Goal: Transaction & Acquisition: Subscribe to service/newsletter

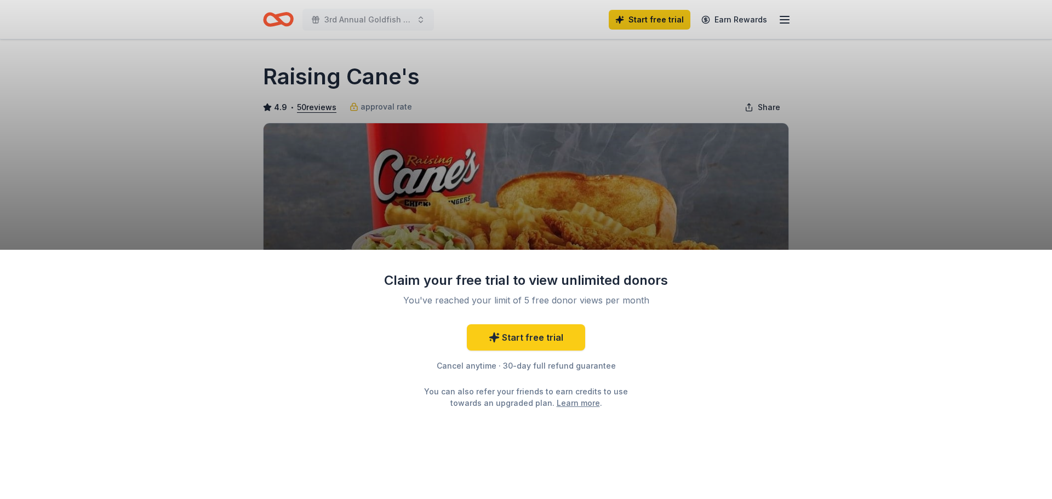
click at [674, 116] on div "Claim your free trial to view unlimited donors You've reached your limit of 5 f…" at bounding box center [526, 249] width 1052 height 499
click at [547, 338] on link "Start free trial" at bounding box center [526, 338] width 118 height 26
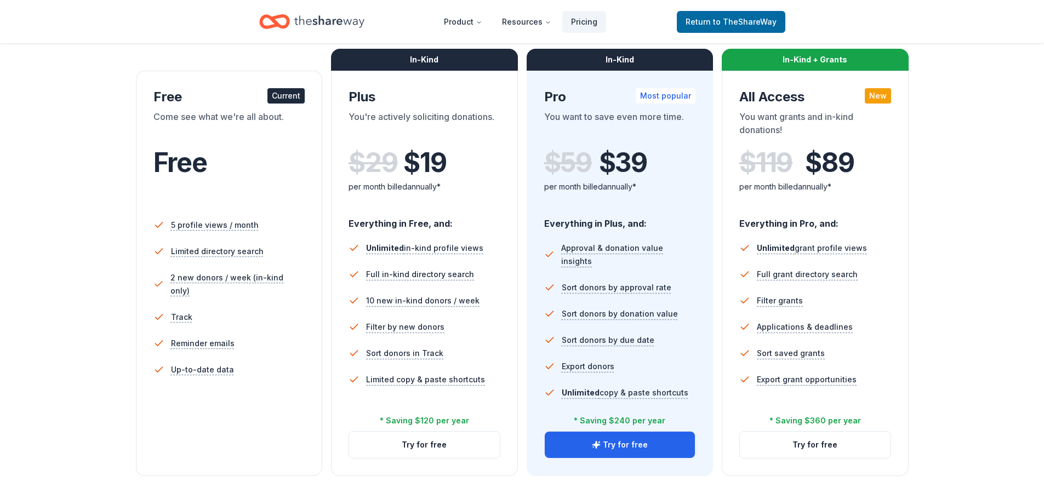
scroll to position [219, 0]
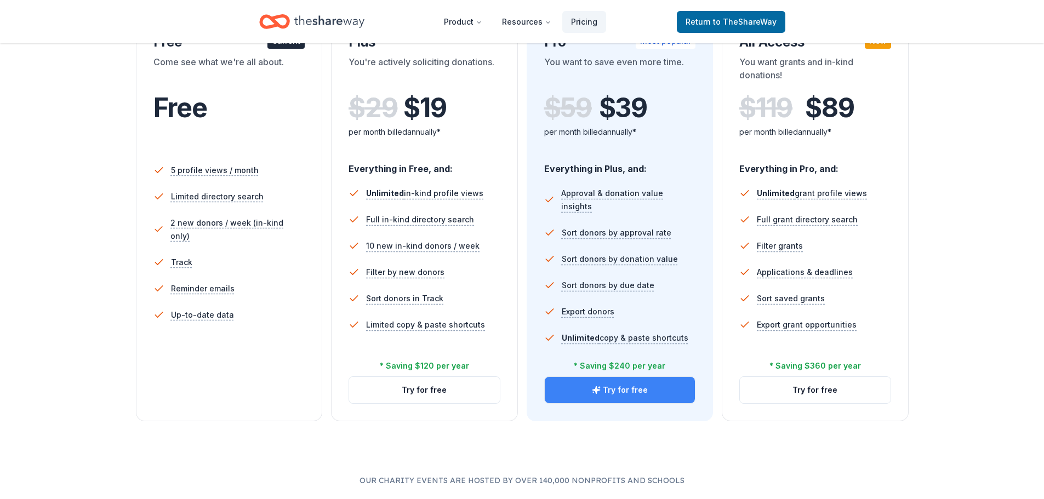
click at [583, 395] on button "Try for free" at bounding box center [620, 390] width 151 height 26
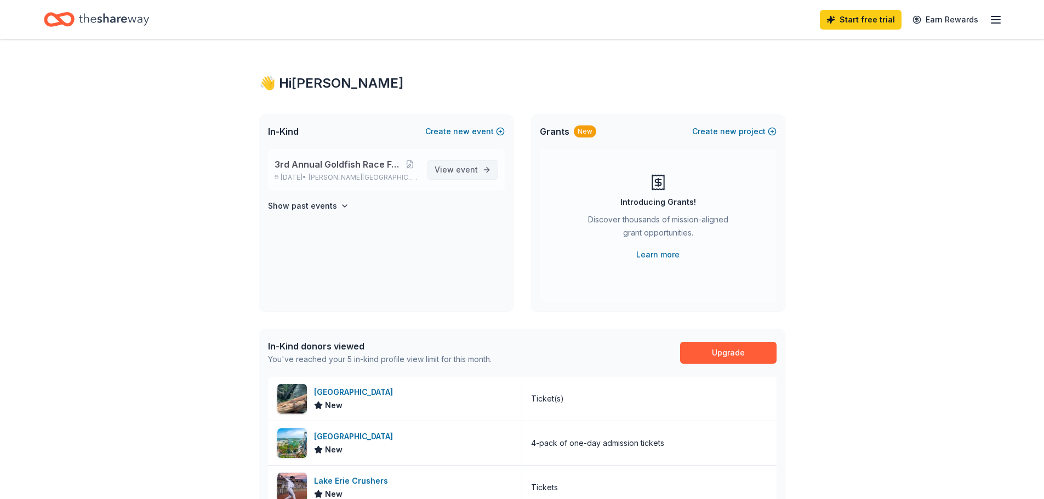
click at [461, 169] on span "event" at bounding box center [467, 169] width 22 height 9
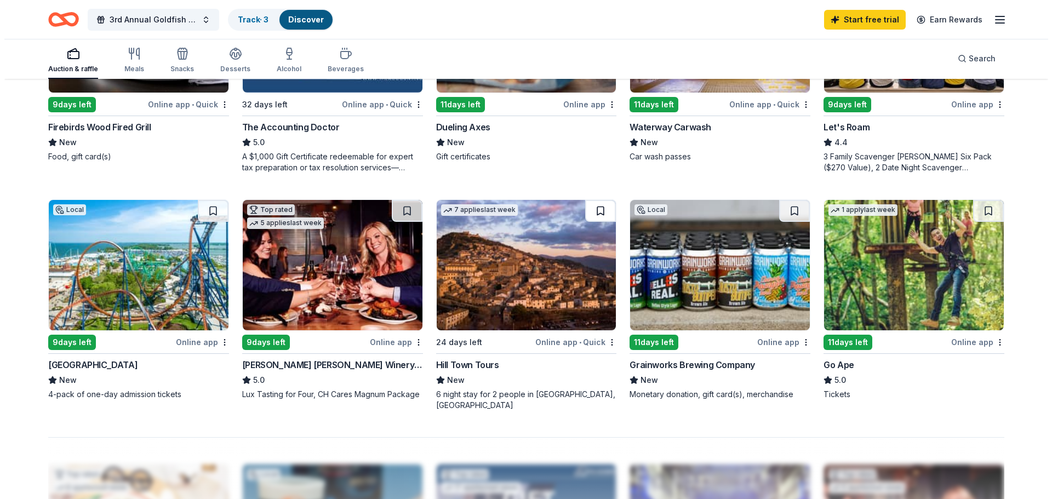
scroll to position [329, 0]
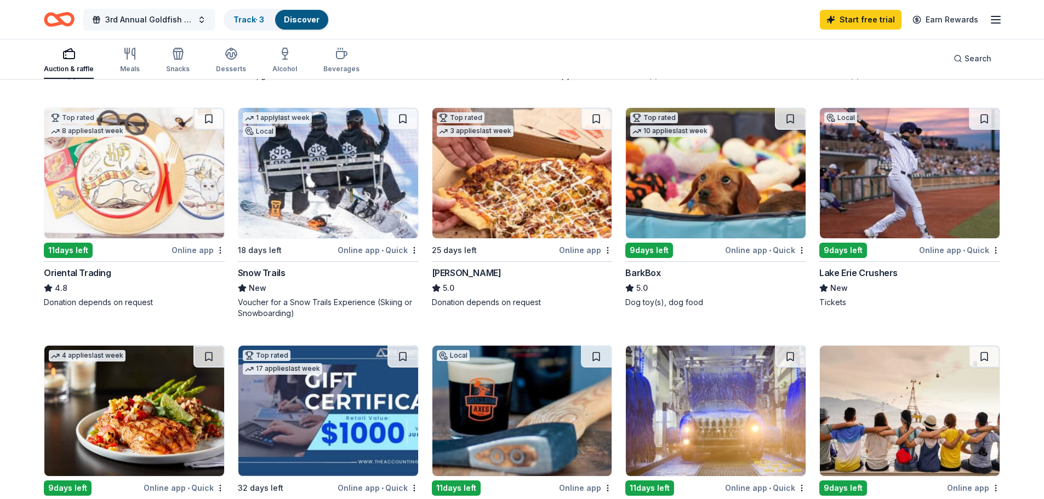
click at [175, 19] on span "3rd Annual Goldfish Race Fundraiser" at bounding box center [149, 19] width 88 height 13
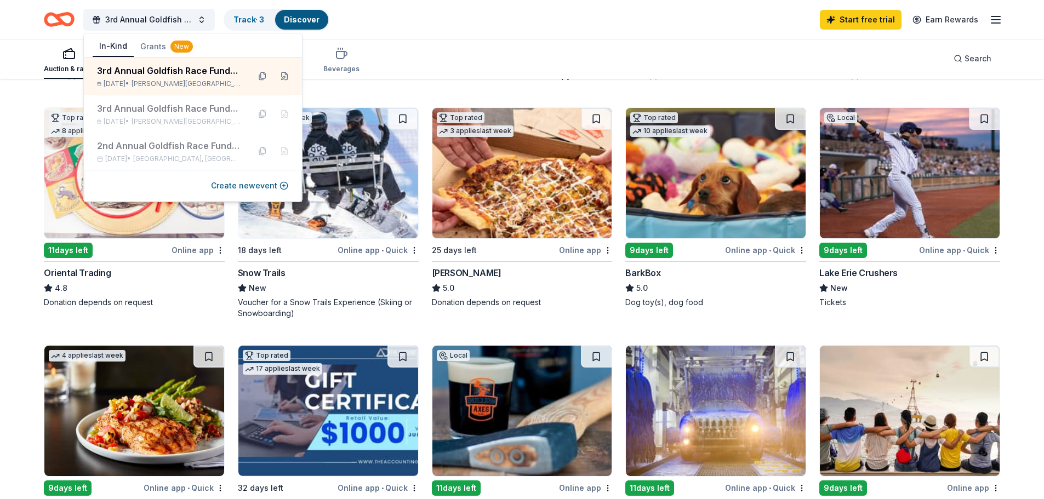
click at [471, 27] on div "3rd Annual Goldfish Race Fundraiser Track · 3 Discover Start free trial Earn Re…" at bounding box center [522, 20] width 957 height 26
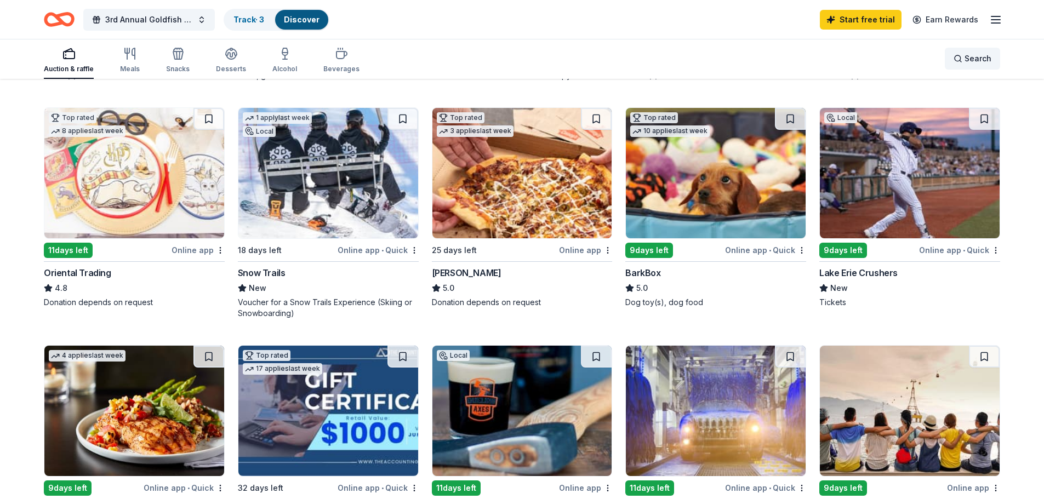
click at [969, 55] on span "Search" at bounding box center [978, 58] width 27 height 13
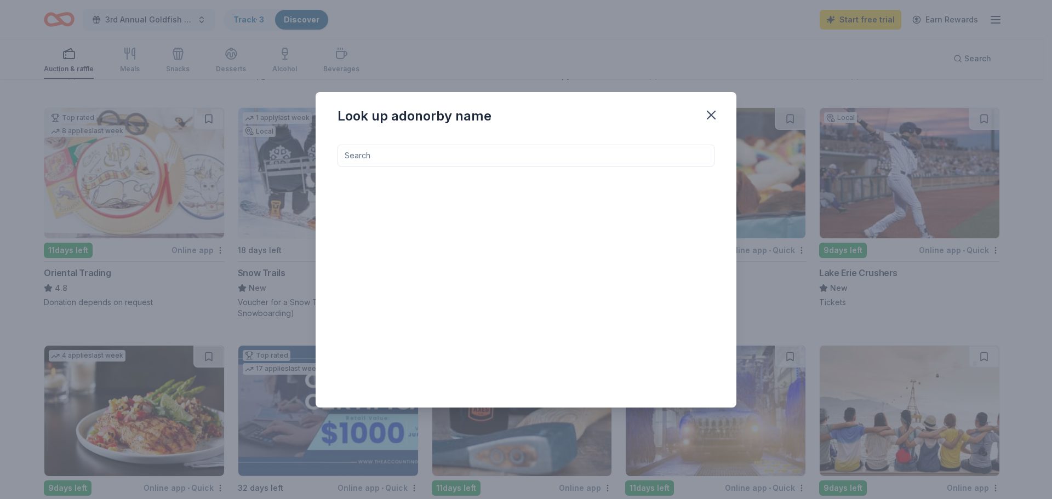
click at [395, 167] on div at bounding box center [526, 268] width 377 height 246
click at [382, 159] on input at bounding box center [526, 156] width 377 height 22
type input "c"
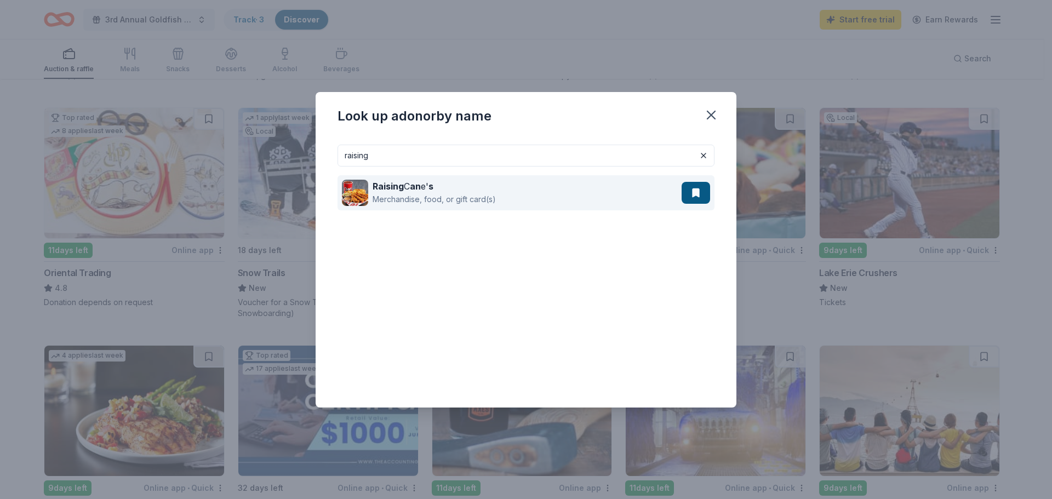
type input "raising"
click at [505, 196] on div "Raising C an e' s Merchandise, food, or gift card(s)" at bounding box center [512, 192] width 340 height 35
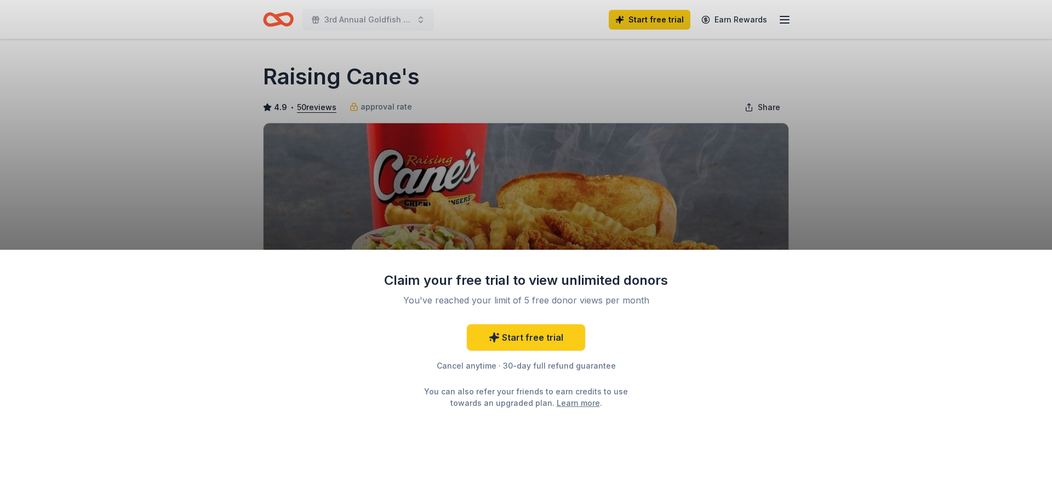
click at [856, 198] on div "Claim your free trial to view unlimited donors You've reached your limit of 5 f…" at bounding box center [526, 249] width 1052 height 499
drag, startPoint x: 844, startPoint y: 204, endPoint x: 765, endPoint y: 241, distance: 87.1
click at [843, 205] on div "Claim your free trial to view unlimited donors You've reached your limit of 5 f…" at bounding box center [526, 249] width 1052 height 499
